Goal: Transaction & Acquisition: Purchase product/service

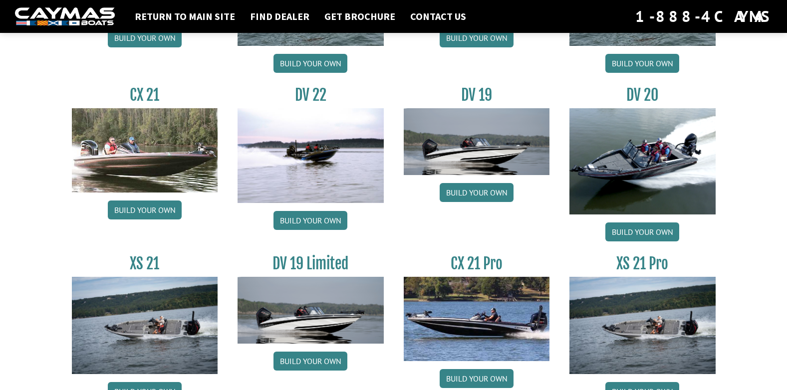
scroll to position [1196, 0]
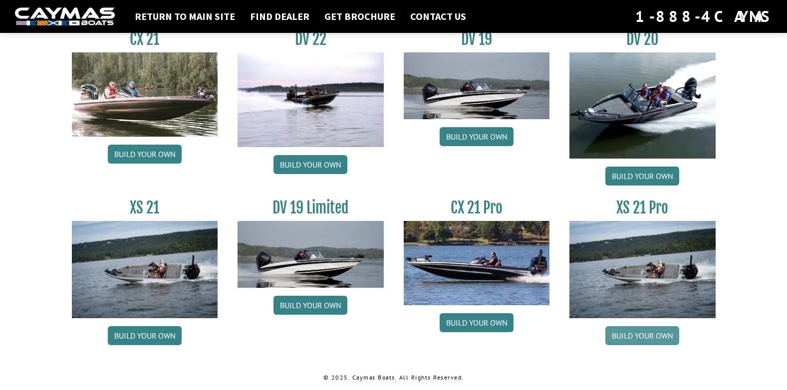
click at [644, 333] on link "Build your own" at bounding box center [642, 335] width 74 height 19
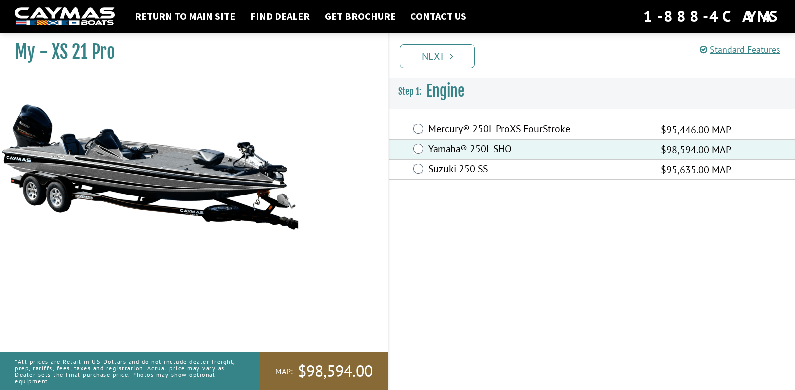
click at [416, 135] on div "Mercury® 250L ProXS FourStroke $95,446.00 MAP" at bounding box center [591, 130] width 406 height 20
click at [416, 136] on div "Mercury® 250L ProXS FourStroke $95,446.00 MAP" at bounding box center [591, 130] width 406 height 20
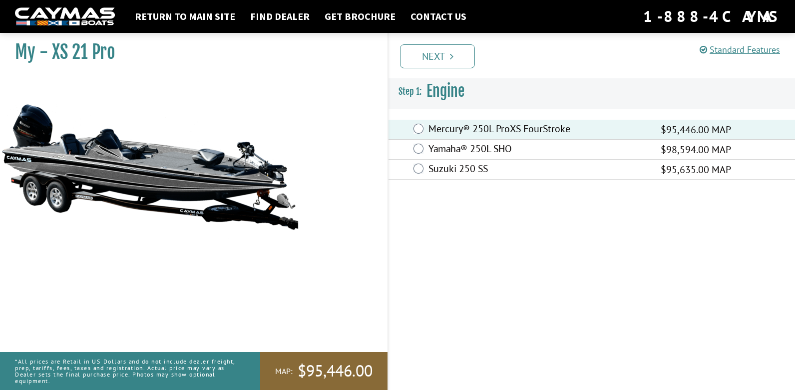
click at [418, 141] on div "Yamaha® 250L SHO $98,594.00 MAP" at bounding box center [591, 150] width 406 height 20
click at [417, 142] on div "Yamaha® 250L SHO $98,594.00 MAP" at bounding box center [591, 150] width 406 height 20
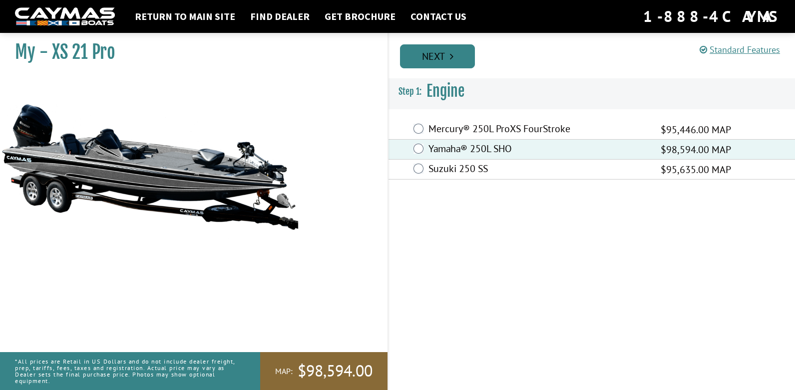
click at [456, 54] on link "Next" at bounding box center [437, 56] width 75 height 24
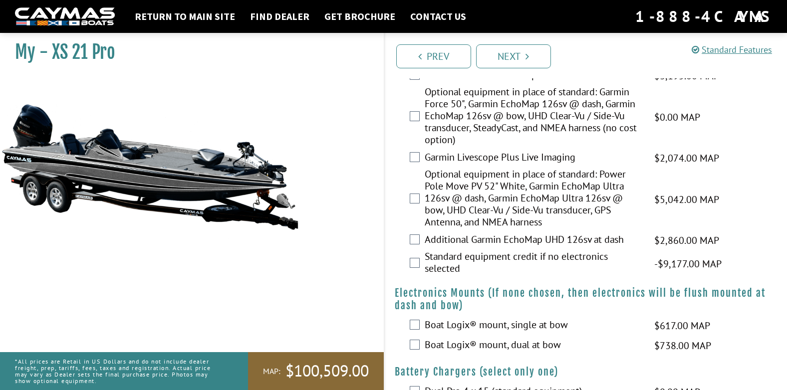
scroll to position [449, 0]
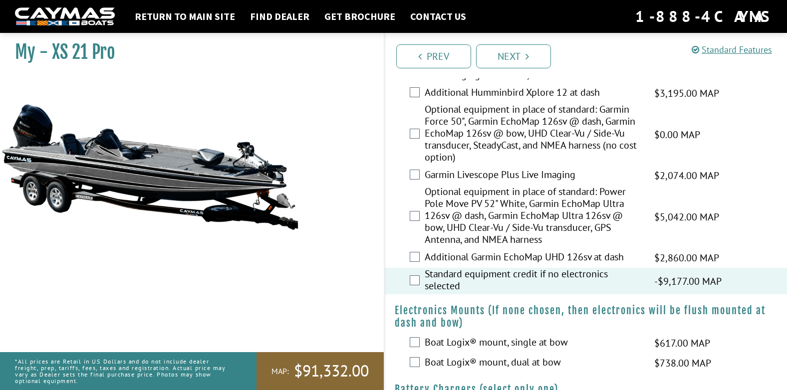
click at [420, 282] on div "Standard equipment credit if no electronics selected -$9,177.00 MAP -$9,177.00 …" at bounding box center [586, 281] width 403 height 26
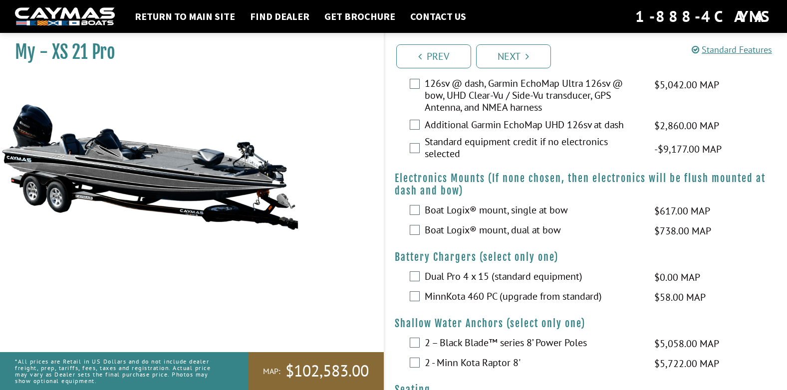
scroll to position [599, 0]
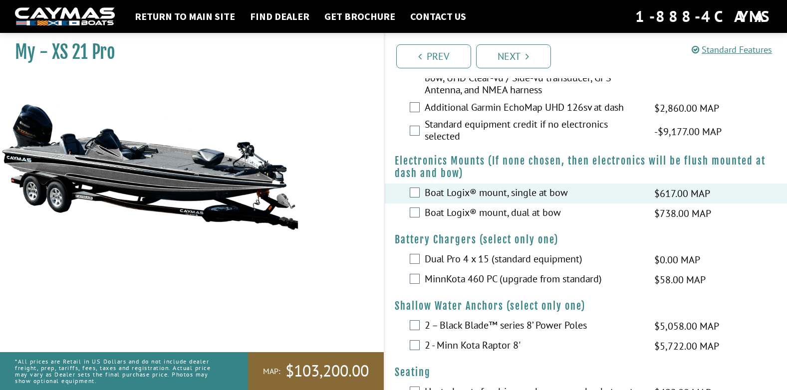
click at [416, 206] on div "Boat Logix® mount, dual at bow $738.00 MAP $872.00 MSRP" at bounding box center [586, 214] width 403 height 20
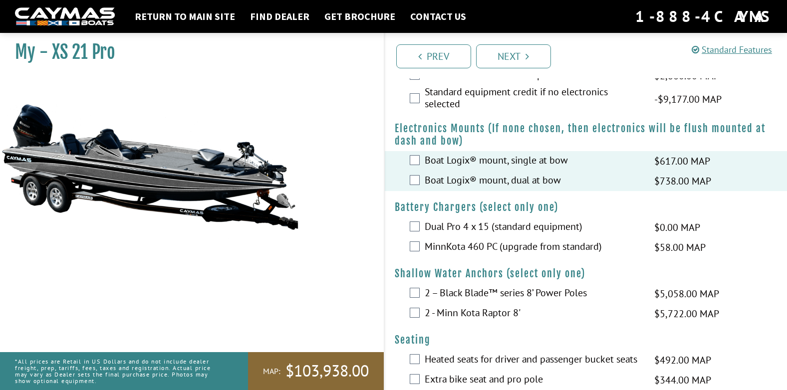
scroll to position [649, 0]
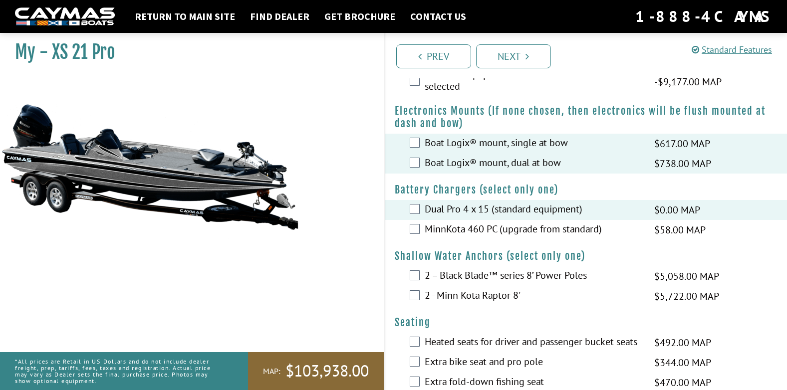
click at [411, 220] on div "MinnKota 460 PC (upgrade from standard) $58.00 MAP $69.00 MSRP" at bounding box center [586, 230] width 403 height 20
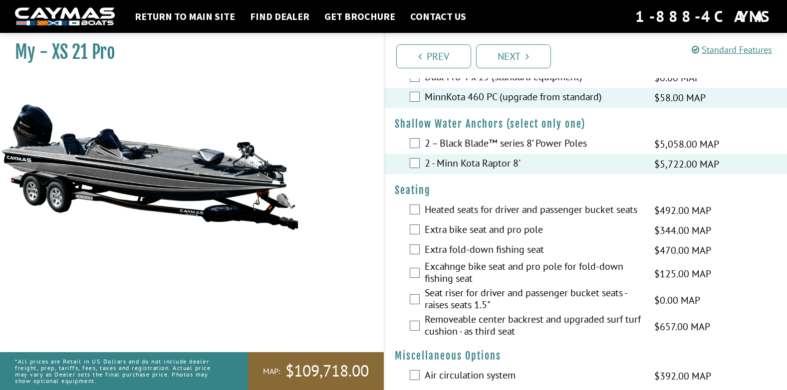
scroll to position [799, 0]
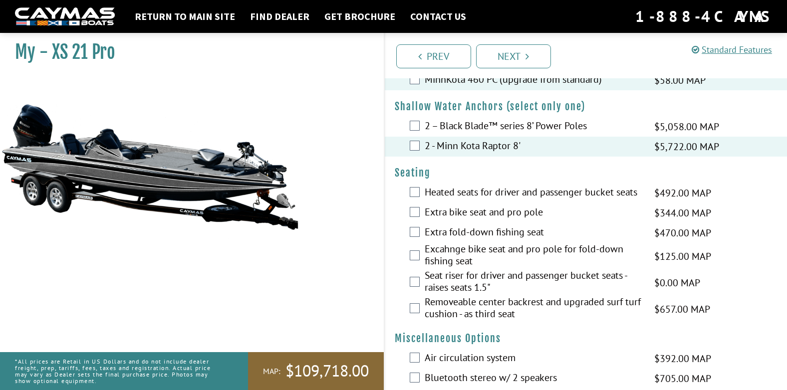
click at [420, 193] on div "Heated seats for driver and passenger bucket seats $492.00 MAP $581.00 MSRP" at bounding box center [586, 193] width 403 height 20
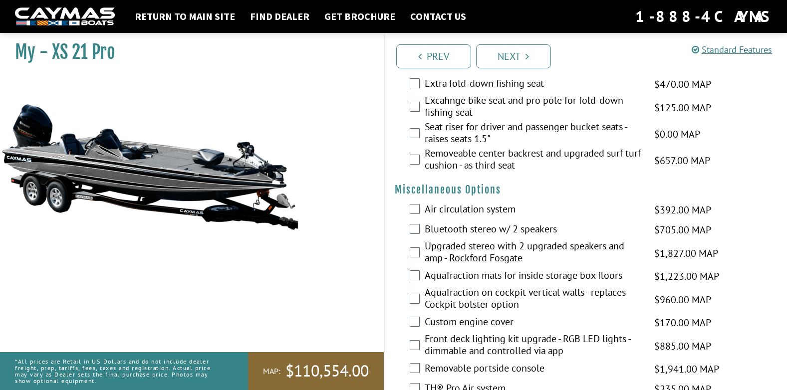
scroll to position [948, 0]
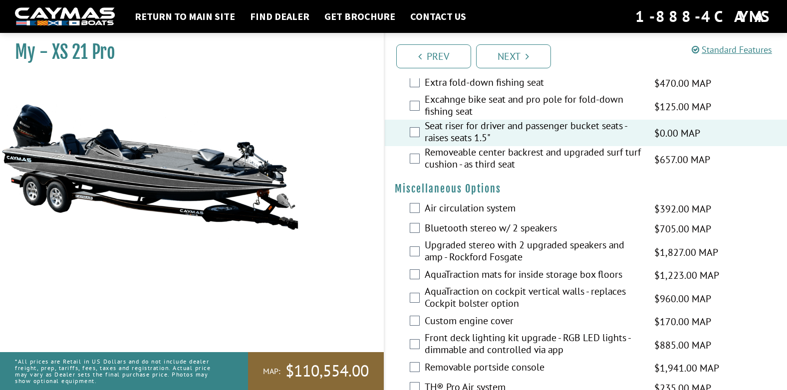
click at [421, 164] on div "Removeable center backrest and upgraded surf turf cushion - as third seat $657.…" at bounding box center [586, 159] width 403 height 26
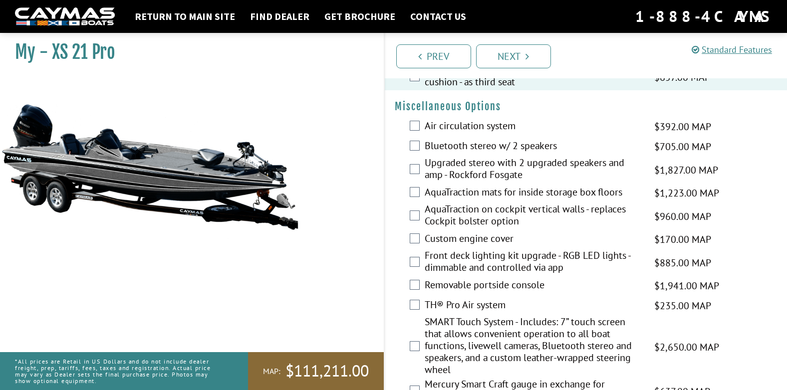
scroll to position [1048, 0]
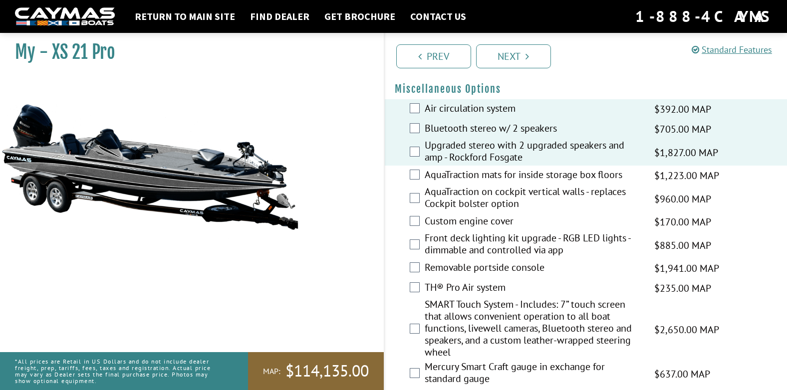
click at [416, 180] on div "AquaTraction mats for inside storage box floors $1,223.00 MAP $1,444.00 MSRP" at bounding box center [586, 176] width 403 height 20
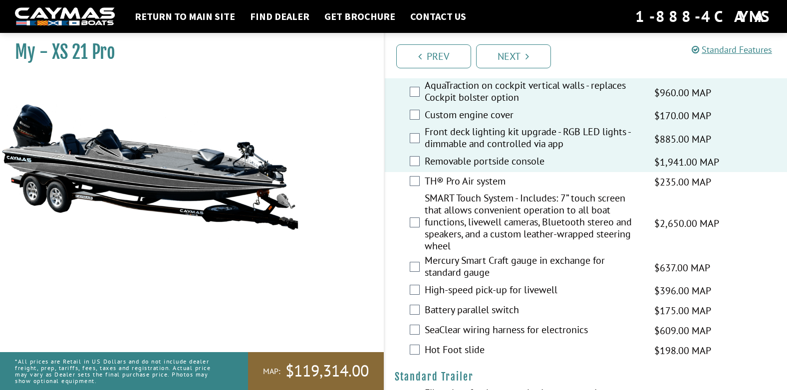
scroll to position [1198, 0]
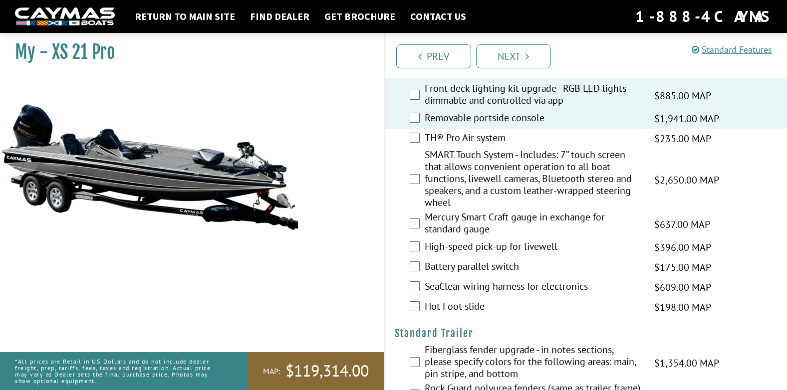
click at [420, 135] on div "TH® Pro Air system $235.00 MAP $277.00 MSRP" at bounding box center [586, 139] width 403 height 20
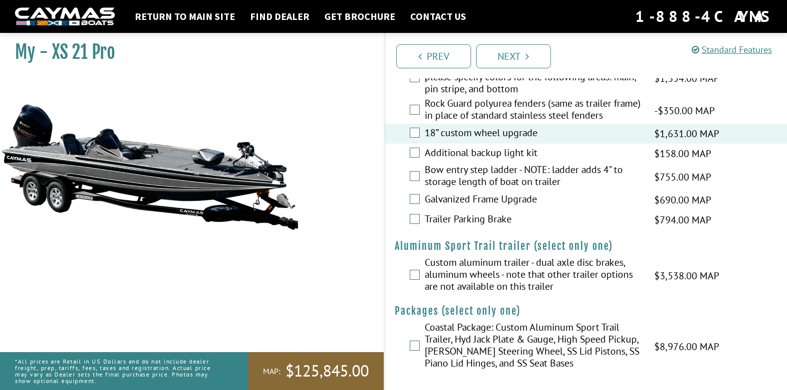
scroll to position [1483, 0]
click at [416, 350] on div "Coastal Package: Custom Aluminum Sport Trail Trailer, Hyd Jack Plate & Gauge, H…" at bounding box center [586, 346] width 403 height 50
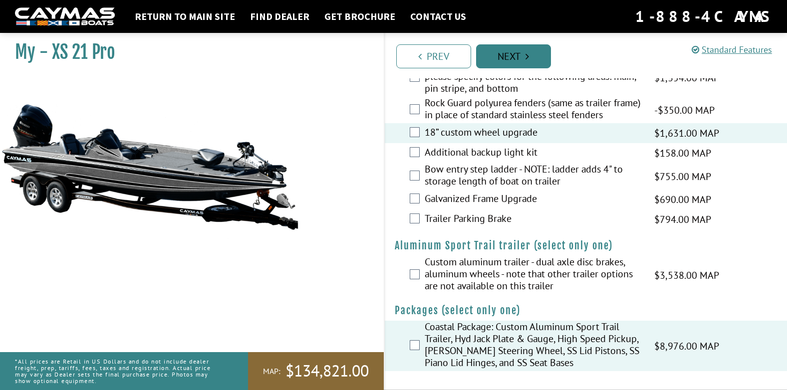
click at [523, 56] on link "Next" at bounding box center [513, 56] width 75 height 24
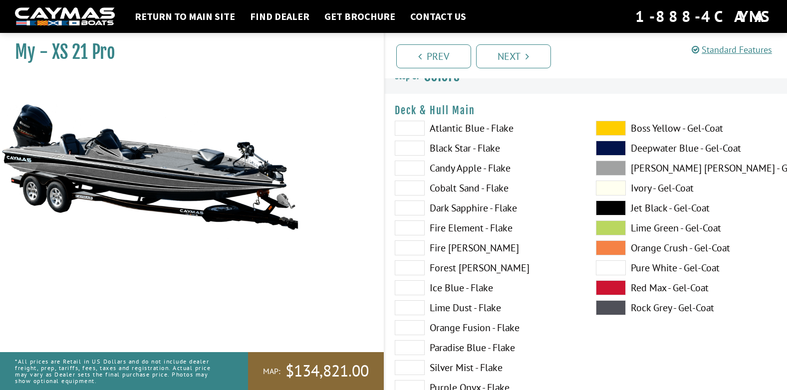
scroll to position [0, 0]
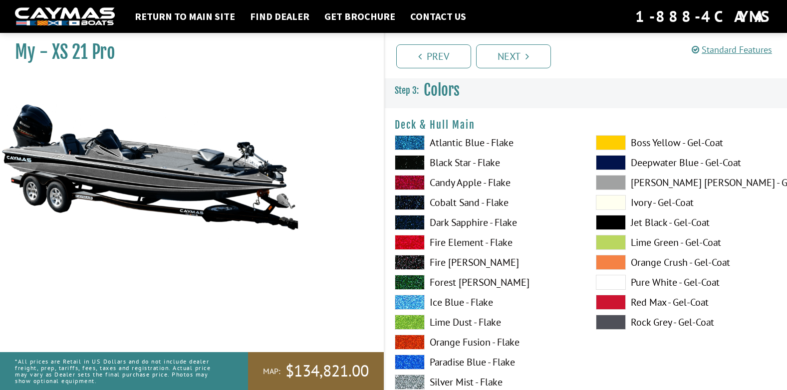
click at [416, 140] on span at bounding box center [410, 142] width 30 height 15
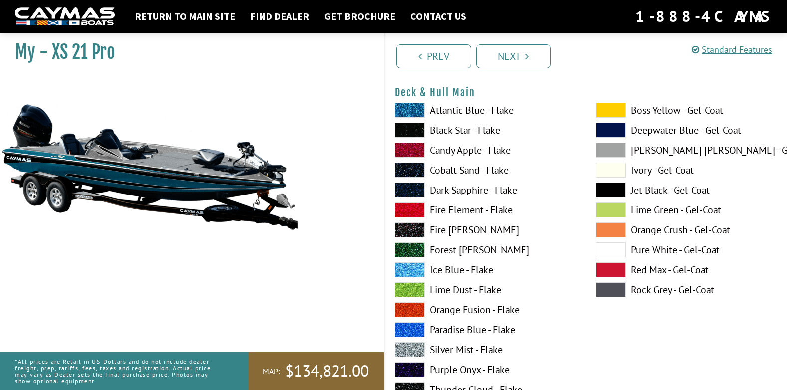
scroll to position [50, 0]
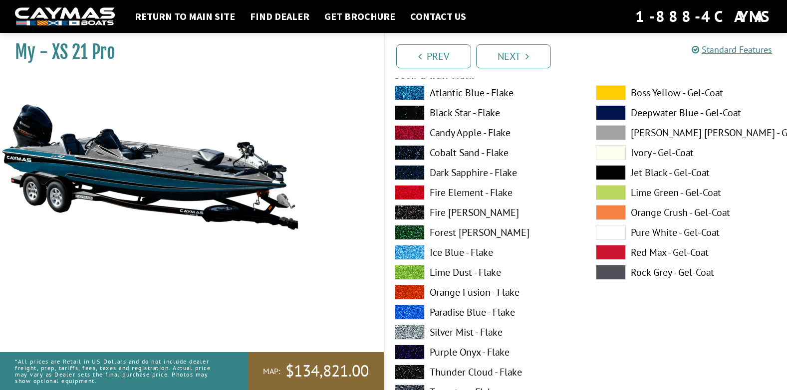
click at [405, 115] on span at bounding box center [410, 112] width 30 height 15
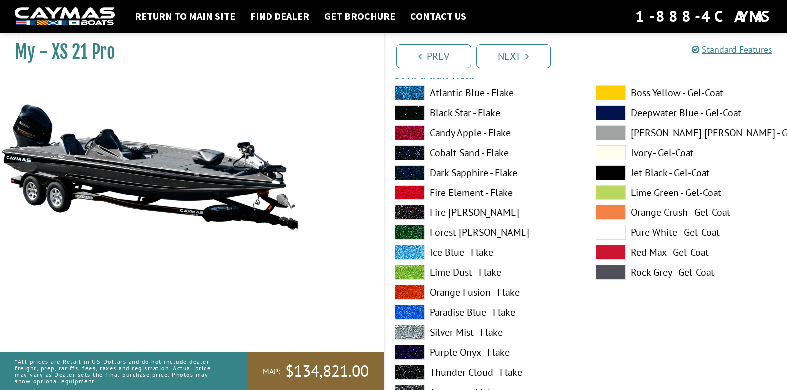
click at [409, 96] on span at bounding box center [410, 92] width 30 height 15
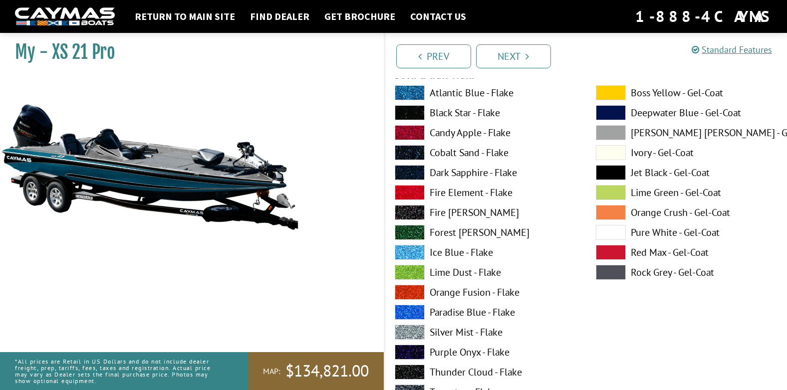
click at [405, 250] on span at bounding box center [410, 252] width 30 height 15
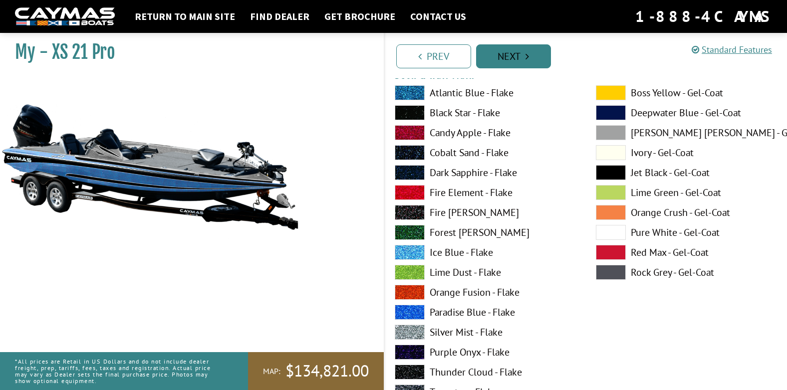
click at [513, 55] on link "Next" at bounding box center [513, 56] width 75 height 24
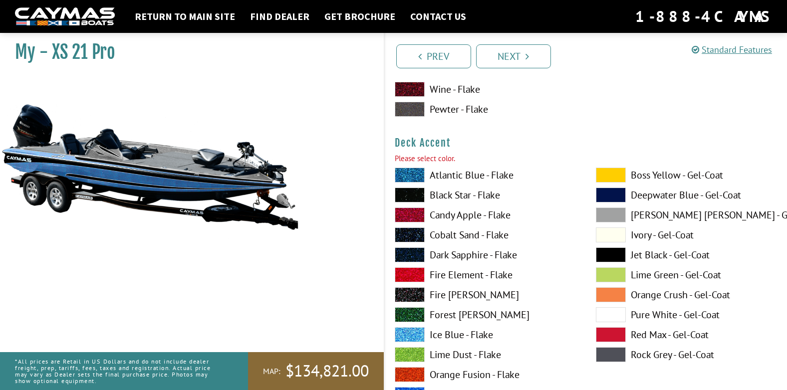
scroll to position [446, 0]
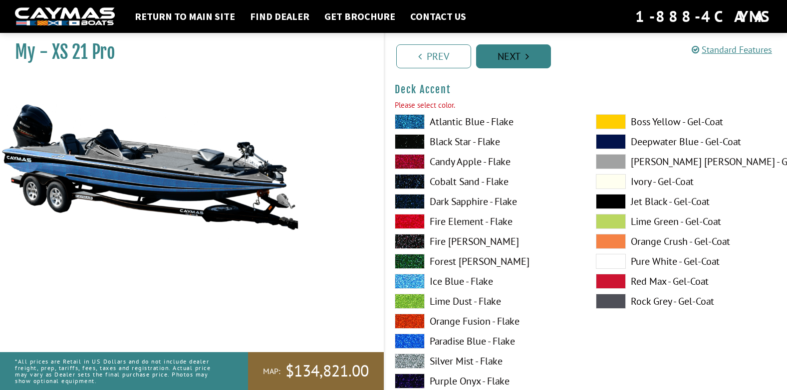
click at [495, 61] on link "Next" at bounding box center [513, 56] width 75 height 24
click at [598, 157] on span at bounding box center [611, 161] width 30 height 15
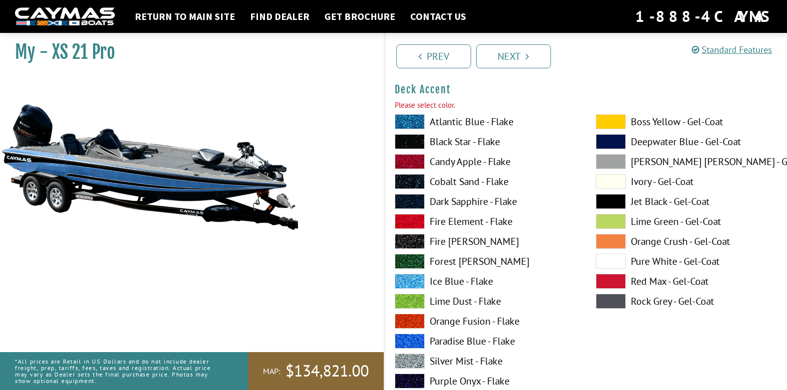
click at [605, 205] on span at bounding box center [611, 201] width 30 height 15
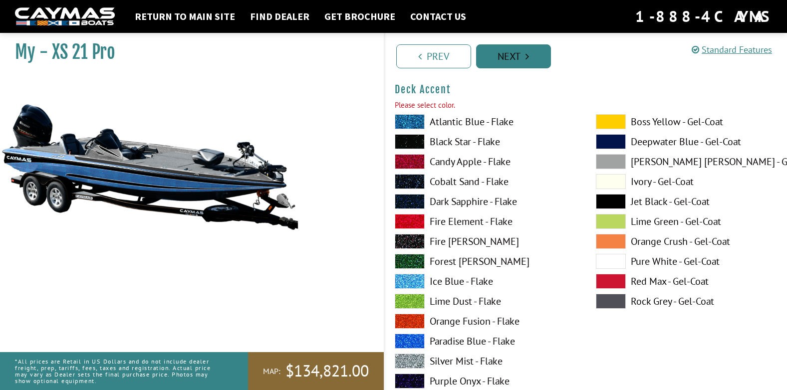
click at [515, 62] on link "Next" at bounding box center [513, 56] width 75 height 24
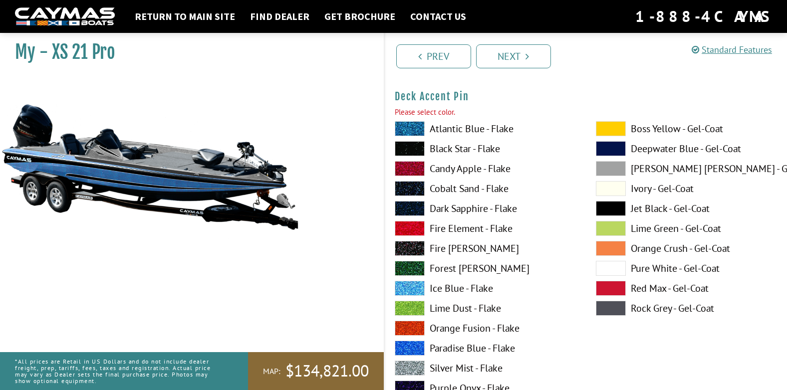
scroll to position [857, 0]
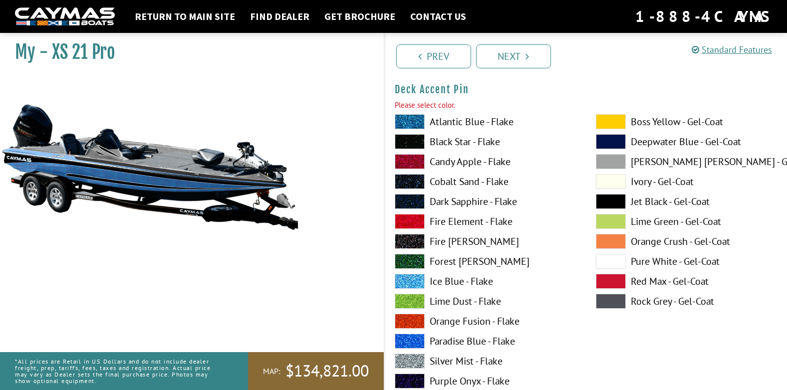
click at [612, 198] on span at bounding box center [611, 201] width 30 height 15
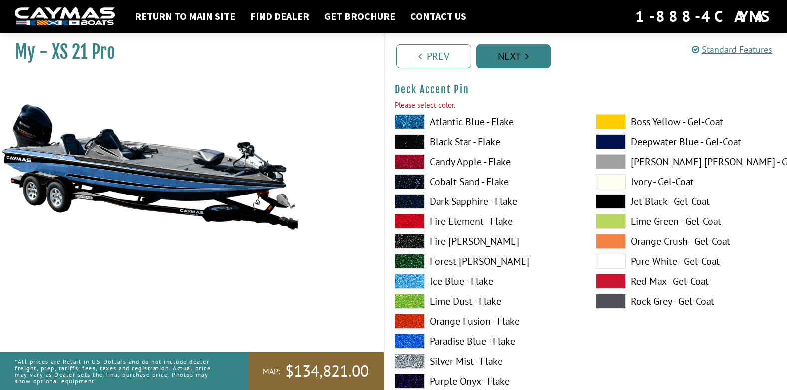
click at [518, 61] on link "Next" at bounding box center [513, 56] width 75 height 24
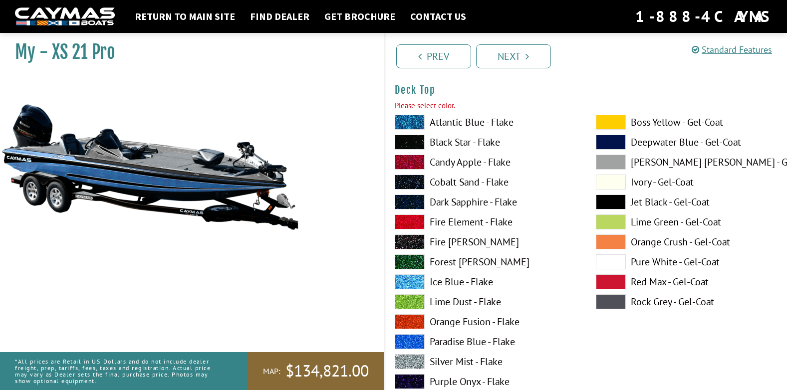
scroll to position [1268, 0]
click at [614, 200] on span at bounding box center [611, 201] width 30 height 15
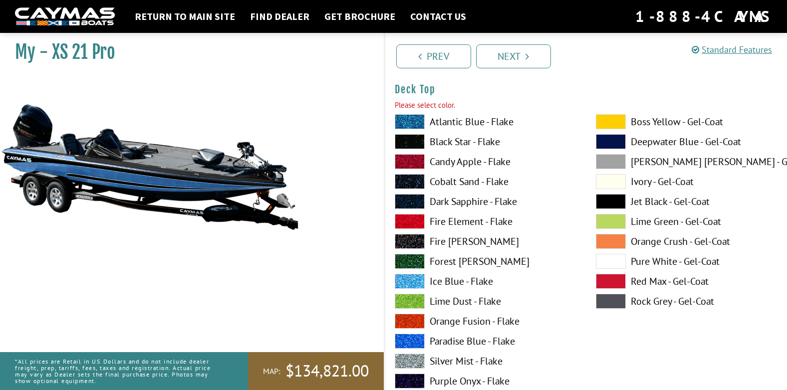
click at [618, 176] on span at bounding box center [611, 181] width 30 height 15
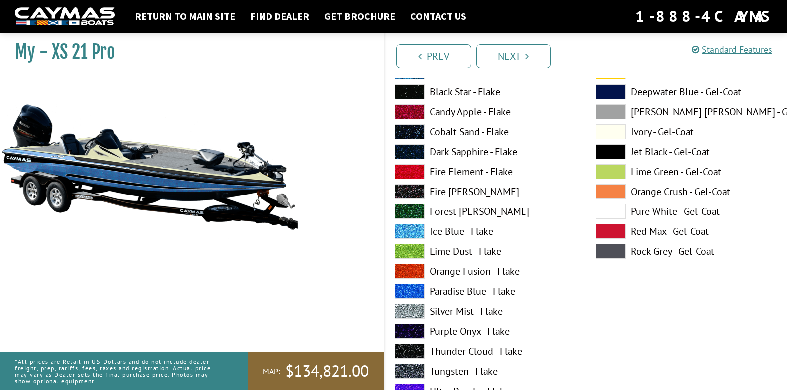
scroll to position [1368, 0]
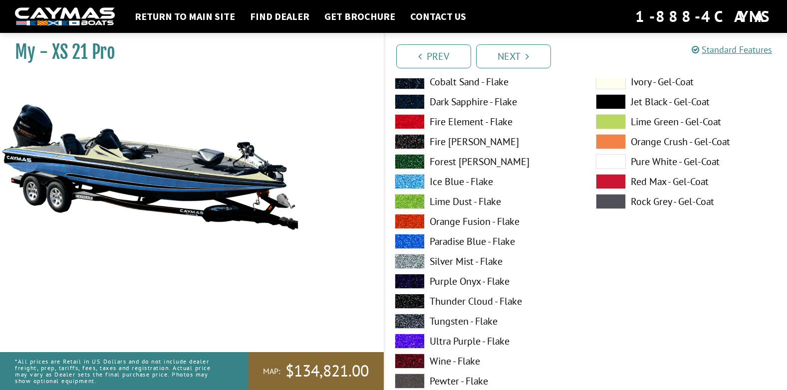
click at [420, 262] on span at bounding box center [410, 261] width 30 height 15
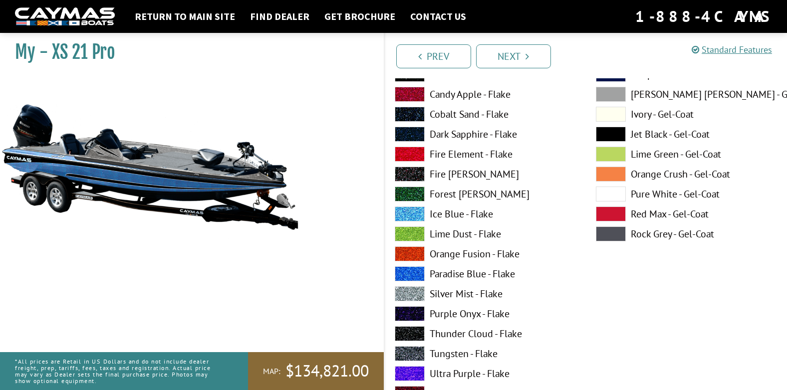
scroll to position [1318, 0]
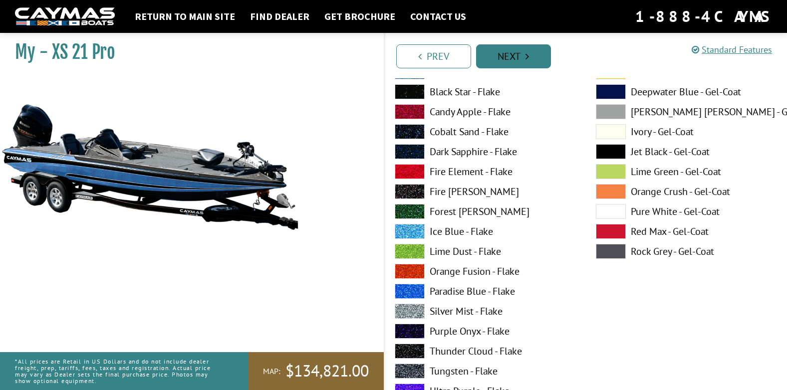
click at [498, 61] on link "Next" at bounding box center [513, 56] width 75 height 24
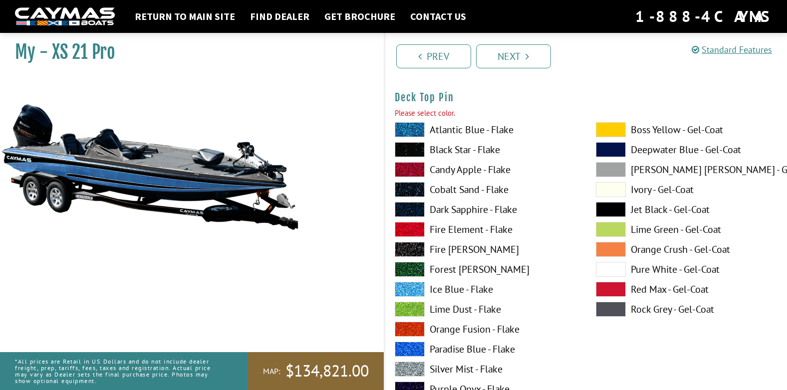
scroll to position [1679, 0]
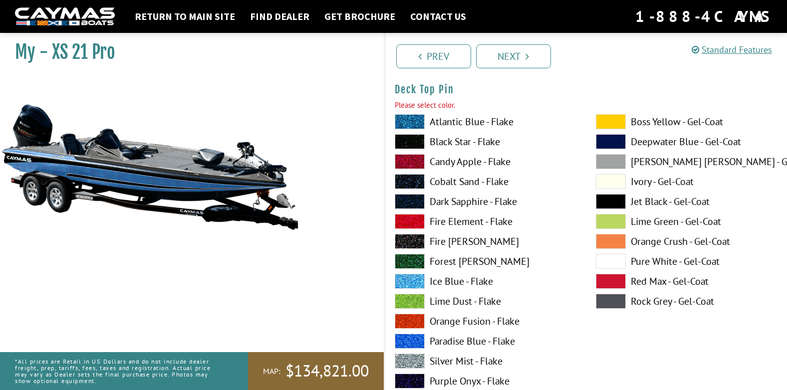
click at [412, 145] on span at bounding box center [410, 141] width 30 height 15
click at [494, 58] on link "Next" at bounding box center [513, 56] width 75 height 24
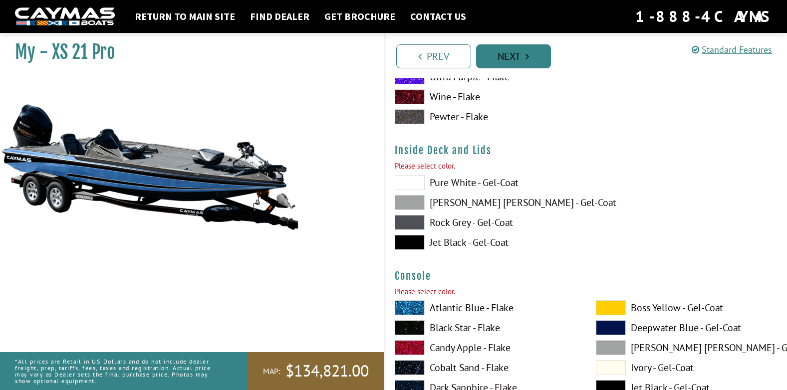
scroll to position [2089, 0]
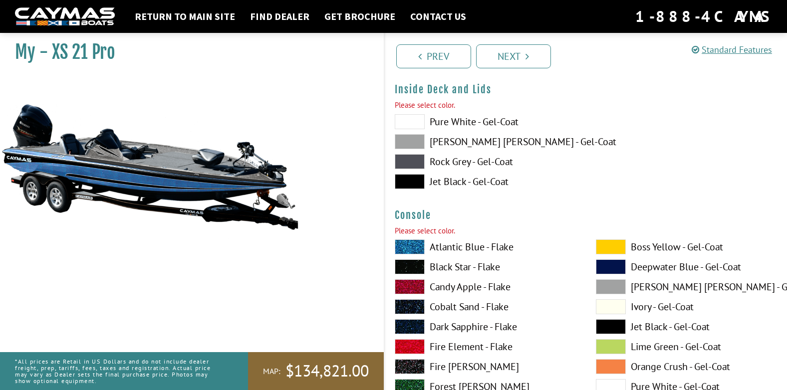
click at [422, 163] on span at bounding box center [410, 161] width 30 height 15
click at [416, 147] on span at bounding box center [410, 141] width 30 height 15
click at [416, 137] on span at bounding box center [410, 141] width 30 height 15
click at [417, 126] on span at bounding box center [410, 121] width 30 height 15
click at [403, 179] on span at bounding box center [410, 181] width 30 height 15
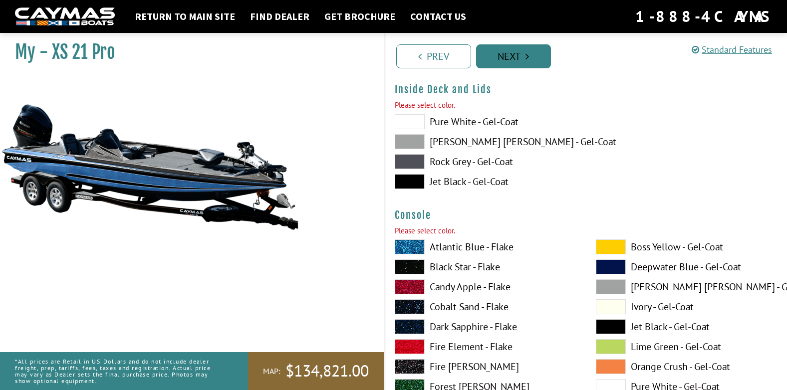
click at [509, 61] on link "Next" at bounding box center [513, 56] width 75 height 24
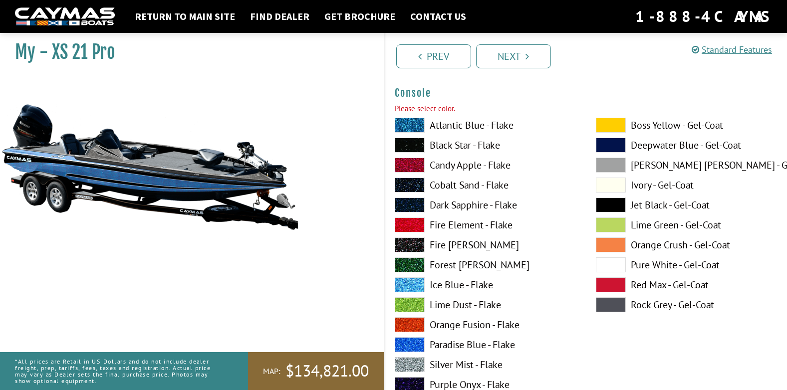
scroll to position [2201, 0]
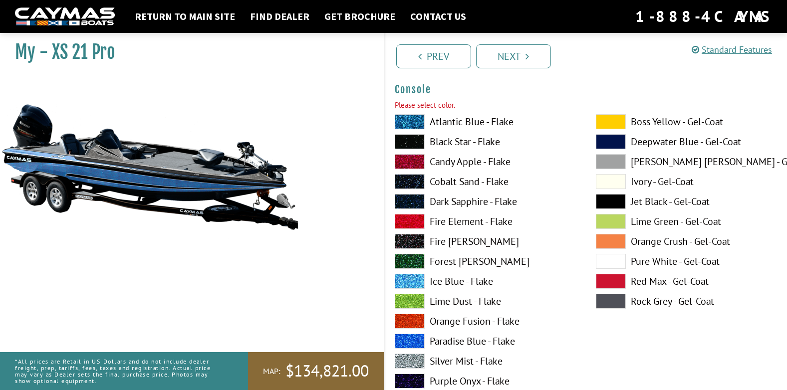
click at [417, 143] on span at bounding box center [410, 141] width 30 height 15
click at [493, 64] on link "Next" at bounding box center [513, 56] width 75 height 24
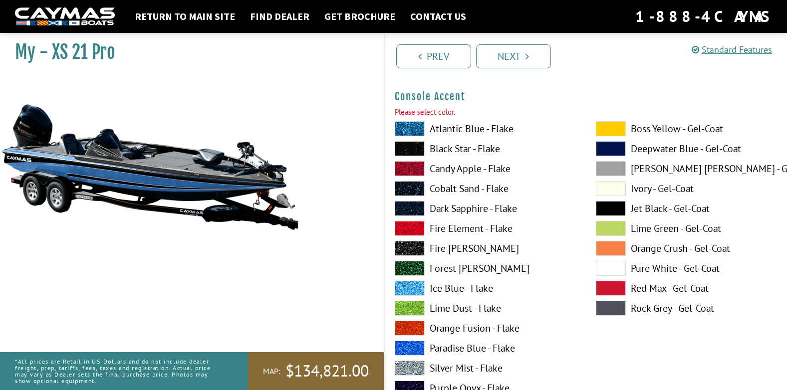
scroll to position [2611, 0]
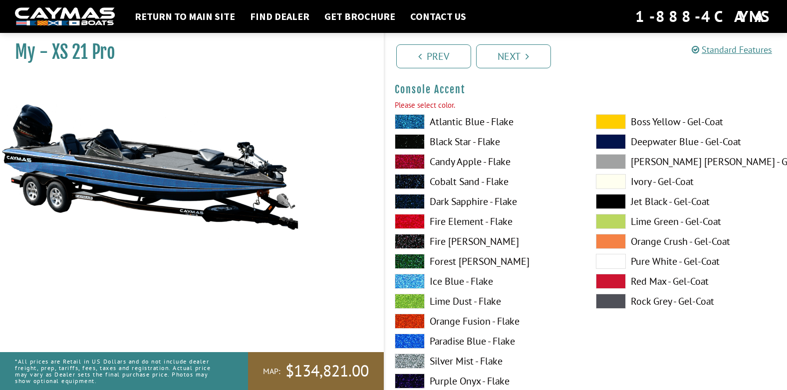
click at [417, 146] on span at bounding box center [410, 141] width 30 height 15
click at [497, 65] on link "Next" at bounding box center [513, 56] width 75 height 24
click at [419, 140] on span at bounding box center [410, 141] width 30 height 15
click at [498, 72] on div "Prev Next" at bounding box center [586, 55] width 404 height 45
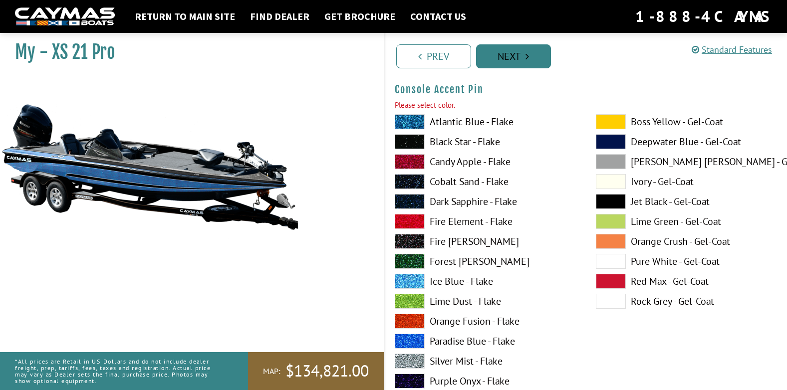
click at [501, 62] on link "Next" at bounding box center [513, 56] width 75 height 24
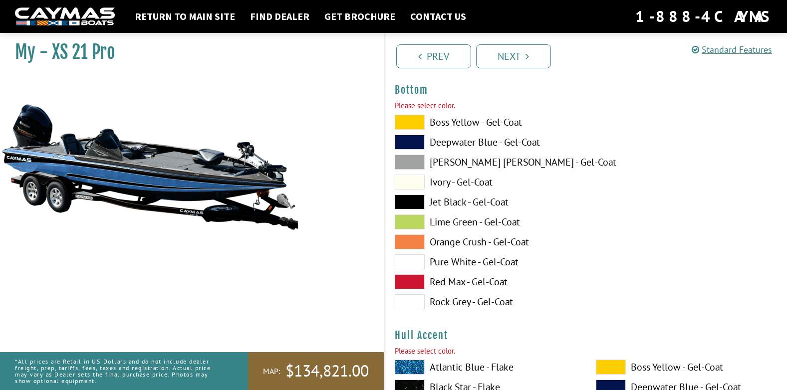
scroll to position [3433, 0]
click at [406, 199] on span at bounding box center [410, 201] width 30 height 15
click at [409, 175] on span at bounding box center [410, 181] width 30 height 15
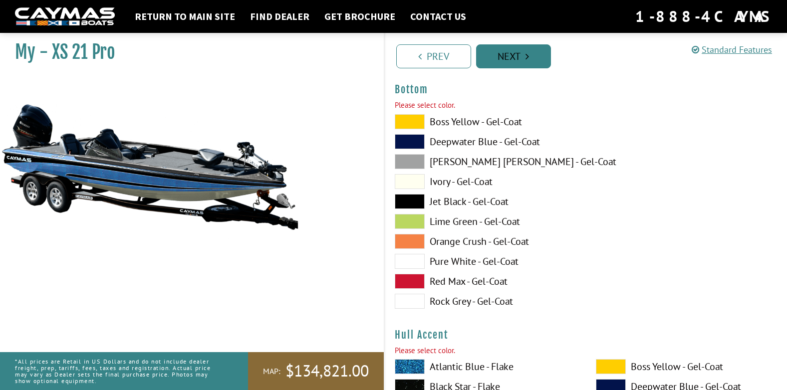
click at [493, 53] on link "Next" at bounding box center [513, 56] width 75 height 24
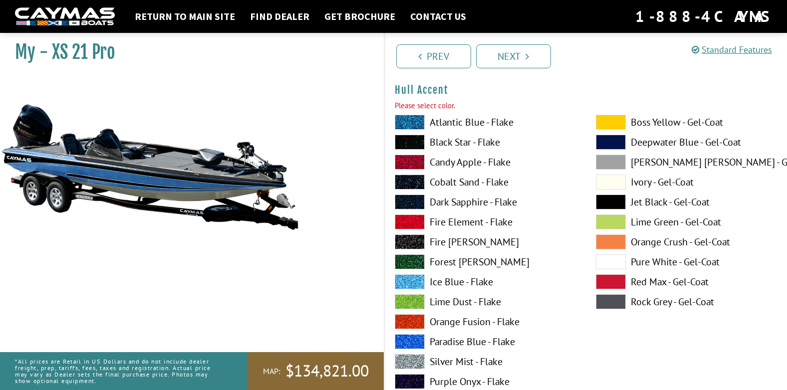
scroll to position [3664, 0]
click at [410, 141] on span at bounding box center [410, 141] width 30 height 15
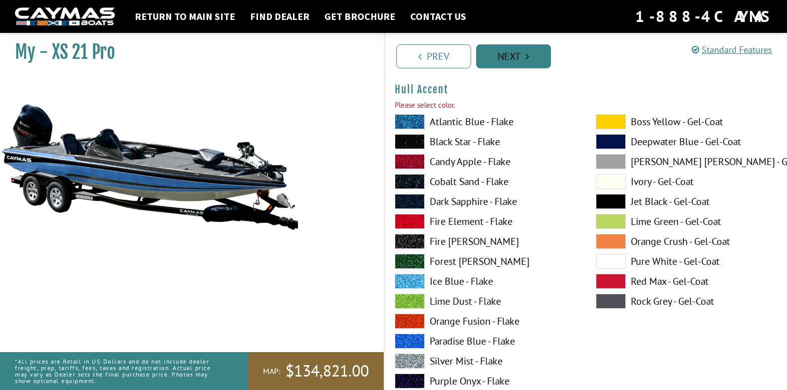
click at [482, 63] on link "Next" at bounding box center [513, 56] width 75 height 24
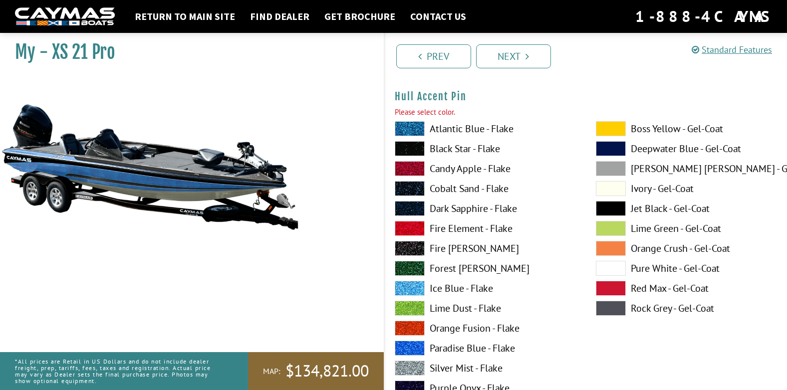
scroll to position [4075, 0]
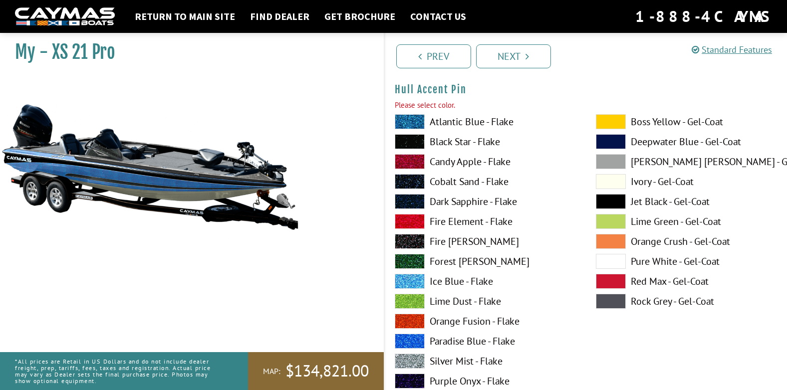
click at [408, 144] on span at bounding box center [410, 141] width 30 height 15
click at [507, 52] on link "Next" at bounding box center [513, 56] width 75 height 24
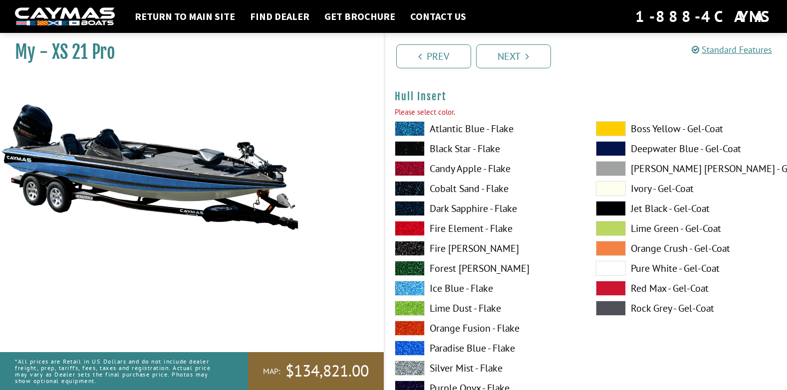
scroll to position [4486, 0]
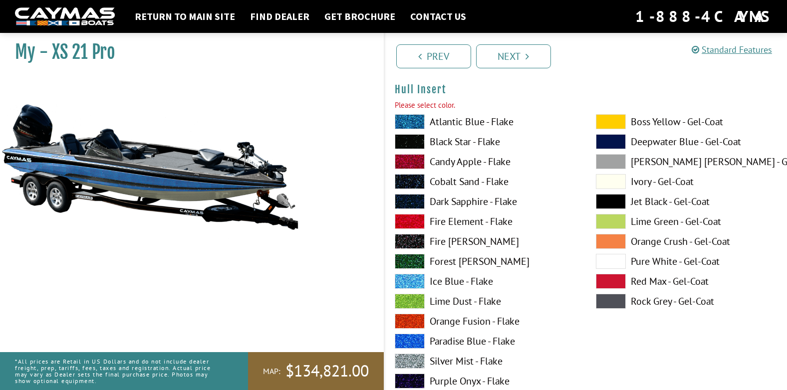
click at [422, 142] on span at bounding box center [410, 141] width 30 height 15
click at [501, 56] on link "Next" at bounding box center [513, 56] width 75 height 24
click at [410, 142] on span at bounding box center [410, 141] width 30 height 15
click at [506, 58] on link "Next" at bounding box center [513, 56] width 75 height 24
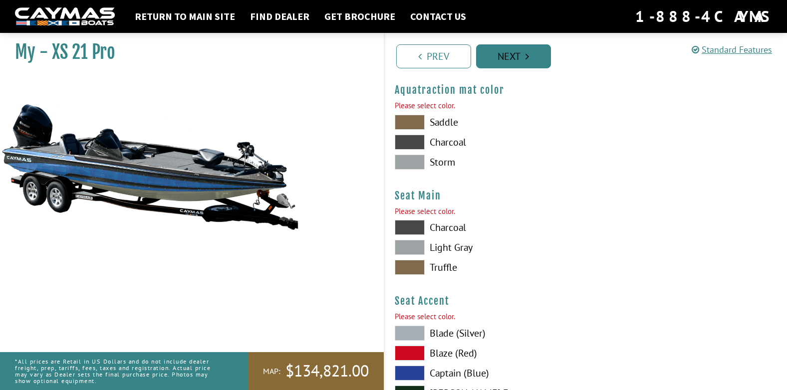
scroll to position [5307, 0]
click at [418, 123] on span at bounding box center [410, 121] width 30 height 15
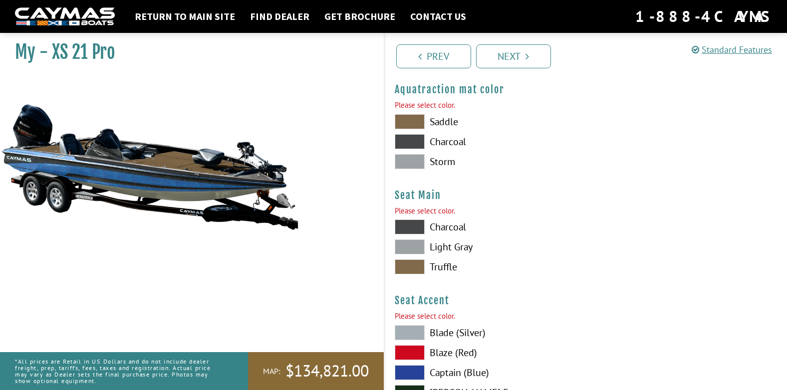
click at [417, 136] on span at bounding box center [410, 141] width 30 height 15
click at [402, 162] on span at bounding box center [410, 161] width 30 height 15
click at [413, 137] on span at bounding box center [410, 141] width 30 height 15
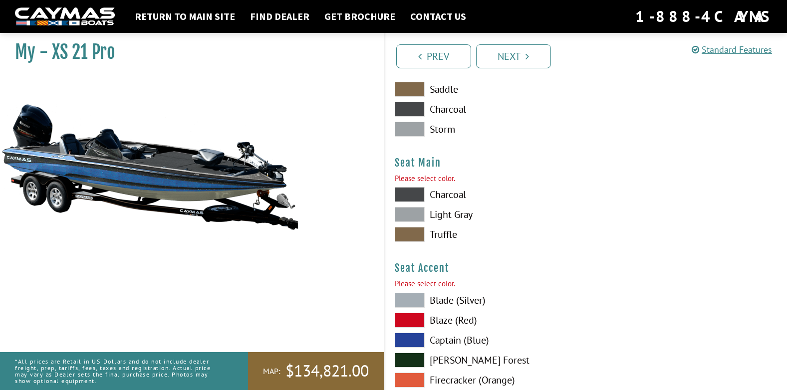
scroll to position [5357, 0]
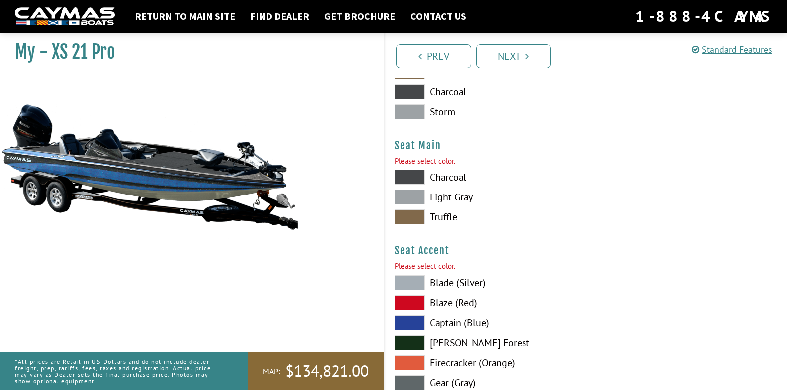
click at [415, 176] on span at bounding box center [410, 177] width 30 height 15
click at [410, 192] on span at bounding box center [410, 197] width 30 height 15
click at [411, 208] on div "Charcoal Light Gray Truffle" at bounding box center [485, 200] width 201 height 60
click at [413, 210] on span at bounding box center [410, 217] width 30 height 15
click at [408, 199] on span at bounding box center [410, 197] width 30 height 15
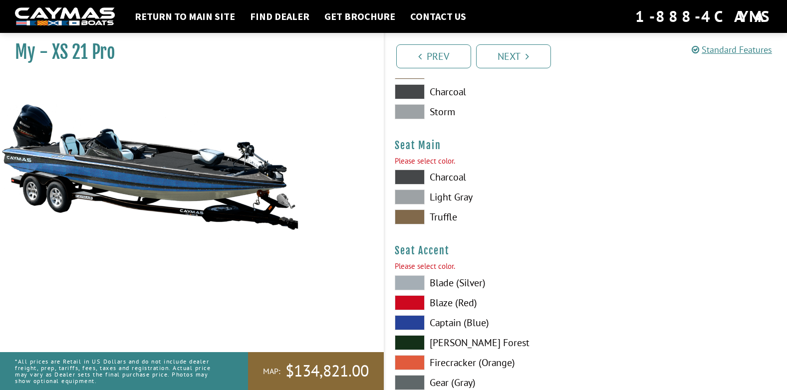
click at [406, 178] on span at bounding box center [410, 177] width 30 height 15
click at [409, 204] on span at bounding box center [410, 197] width 30 height 15
click at [410, 209] on div "Charcoal Light Gray Truffle" at bounding box center [485, 200] width 201 height 60
click at [410, 210] on span at bounding box center [410, 217] width 30 height 15
click at [407, 201] on span at bounding box center [410, 197] width 30 height 15
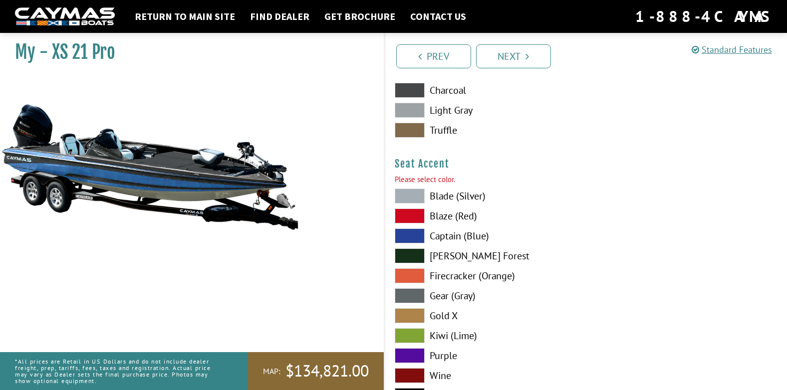
scroll to position [5507, 0]
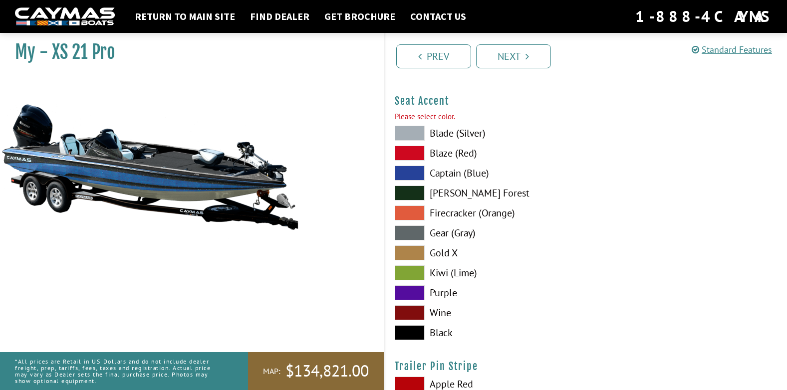
click at [414, 135] on span at bounding box center [410, 133] width 30 height 15
click at [416, 154] on span at bounding box center [410, 153] width 30 height 15
click at [413, 170] on span at bounding box center [410, 173] width 30 height 15
click at [412, 157] on span at bounding box center [410, 153] width 30 height 15
click at [413, 173] on span at bounding box center [410, 173] width 30 height 15
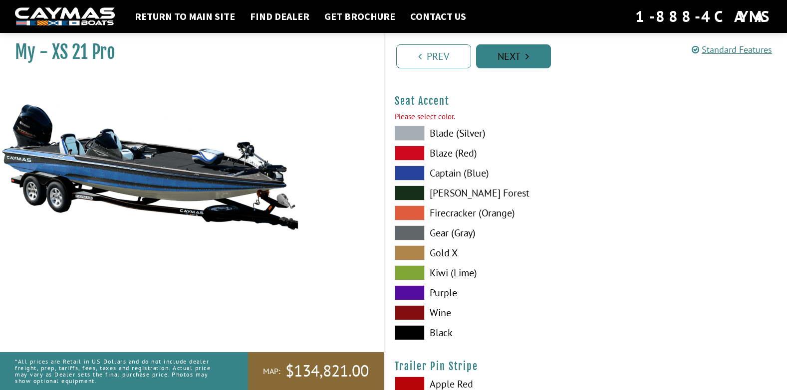
click at [488, 57] on link "Next" at bounding box center [513, 56] width 75 height 24
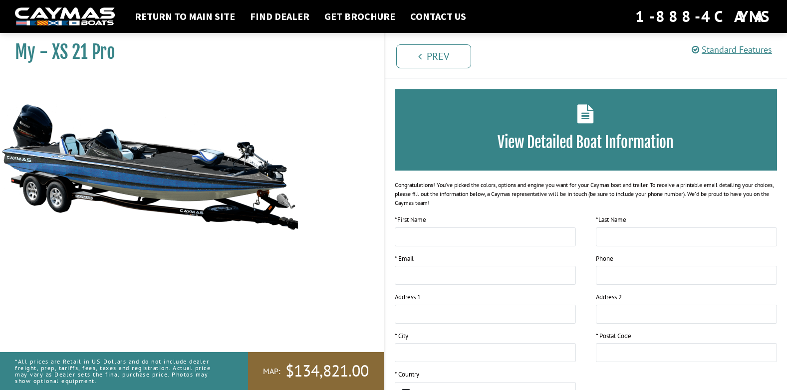
scroll to position [0, 0]
